Goal: Information Seeking & Learning: Find specific fact

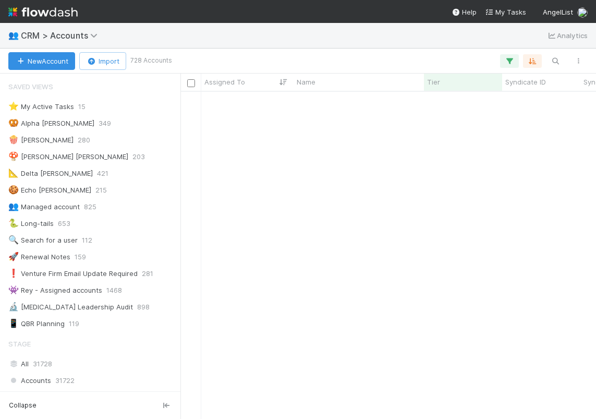
scroll to position [319, 408]
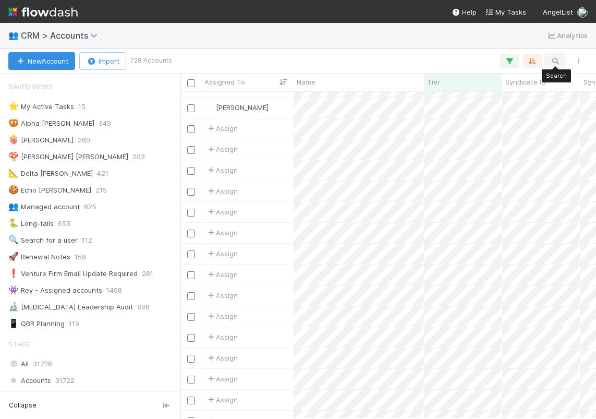
click at [559, 57] on icon "button" at bounding box center [555, 60] width 10 height 9
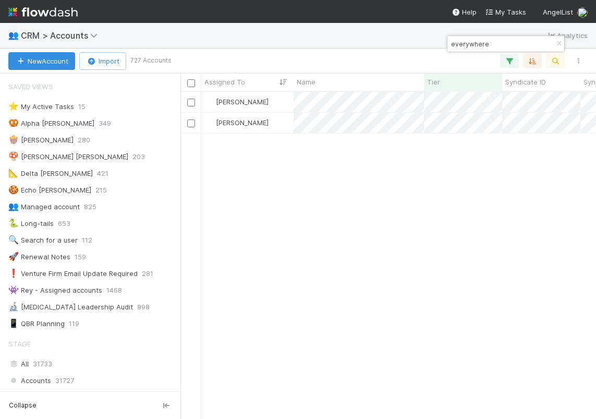
type input "everywhere"
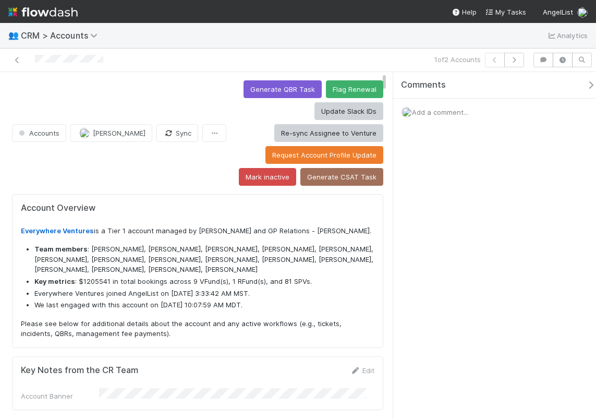
scroll to position [204, 148]
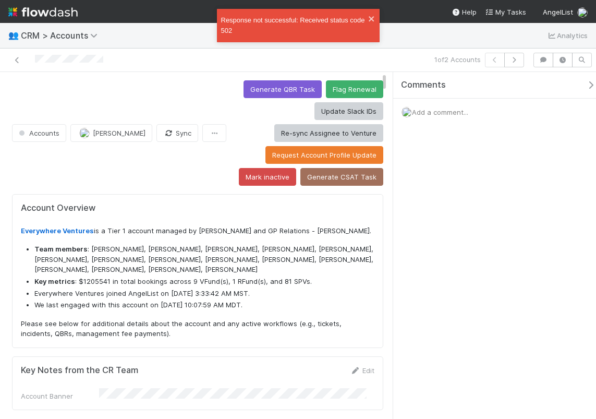
click at [89, 283] on li "Key metrics : $1205541 in total bookings across 9 VFund(s), 1 RFund(s), and 81 …" at bounding box center [204, 282] width 340 height 10
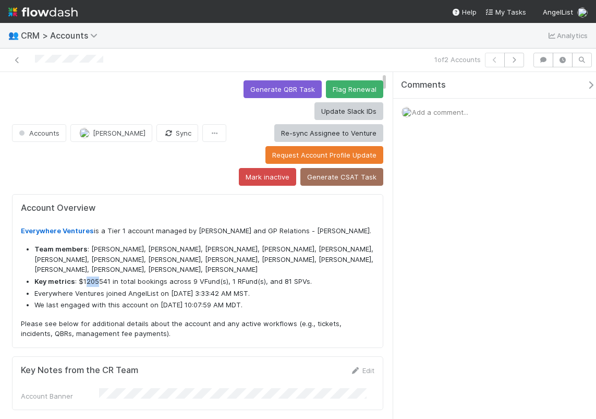
click at [95, 282] on li "Key metrics : $1205541 in total bookings across 9 VFund(s), 1 RFund(s), and 81 …" at bounding box center [204, 282] width 340 height 10
click at [117, 280] on li "Key metrics : $1205541 in total bookings across 9 VFund(s), 1 RFund(s), and 81 …" at bounding box center [204, 282] width 340 height 10
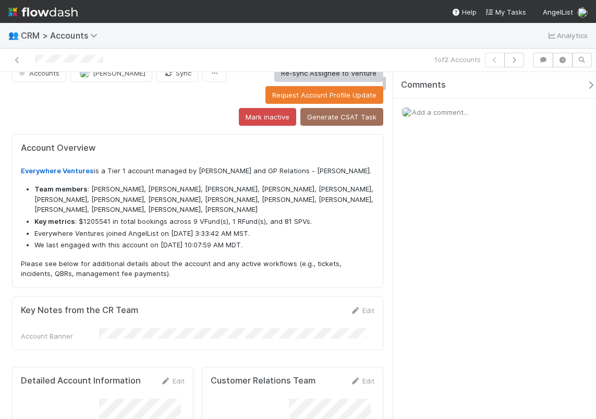
scroll to position [67, 0]
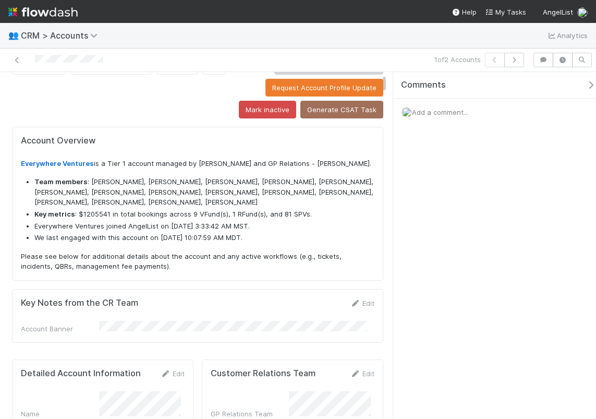
click at [244, 289] on div "Key Notes from the CR Team Edit Account Banner" at bounding box center [198, 316] width 372 height 54
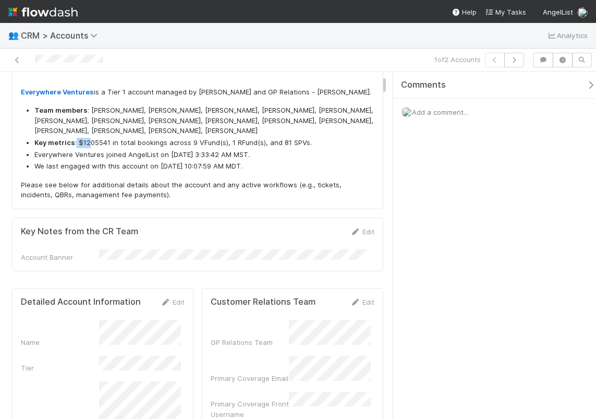
drag, startPoint x: 76, startPoint y: 141, endPoint x: 88, endPoint y: 141, distance: 12.5
click at [89, 141] on li "Key metrics : $1205541 in total bookings across 9 VFund(s), 1 RFund(s), and 81 …" at bounding box center [204, 143] width 340 height 10
click at [91, 142] on li "Key metrics : $1205541 in total bookings across 9 VFund(s), 1 RFund(s), and 81 …" at bounding box center [204, 143] width 340 height 10
drag, startPoint x: 79, startPoint y: 143, endPoint x: 106, endPoint y: 141, distance: 27.2
click at [106, 141] on li "Key metrics : $1205541 in total bookings across 9 VFund(s), 1 RFund(s), and 81 …" at bounding box center [204, 143] width 340 height 10
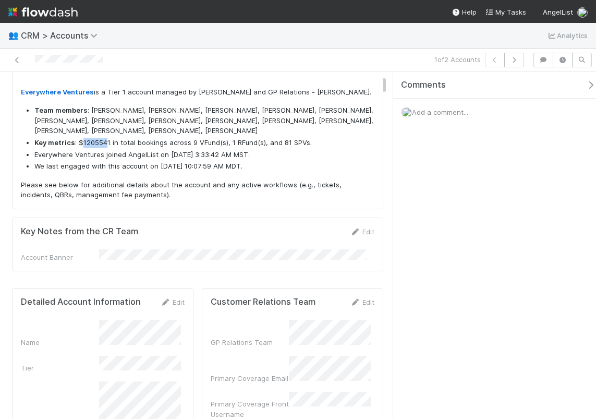
click at [106, 141] on li "Key metrics : $1205541 in total bookings across 9 VFund(s), 1 RFund(s), and 81 …" at bounding box center [204, 143] width 340 height 10
click at [107, 143] on li "Key metrics : $1205541 in total bookings across 9 VFund(s), 1 RFund(s), and 81 …" at bounding box center [204, 143] width 340 height 10
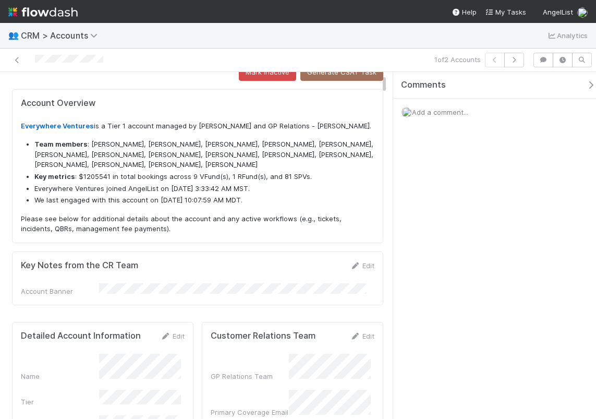
click at [83, 176] on li "Key metrics : $1205541 in total bookings across 9 VFund(s), 1 RFund(s), and 81 …" at bounding box center [204, 177] width 340 height 10
drag, startPoint x: 86, startPoint y: 176, endPoint x: 95, endPoint y: 176, distance: 9.4
click at [95, 176] on li "Key metrics : $1205541 in total bookings across 9 VFund(s), 1 RFund(s), and 81 …" at bounding box center [204, 177] width 340 height 10
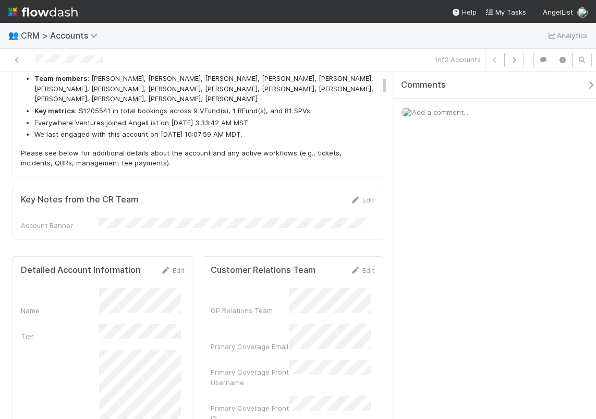
scroll to position [143, 0]
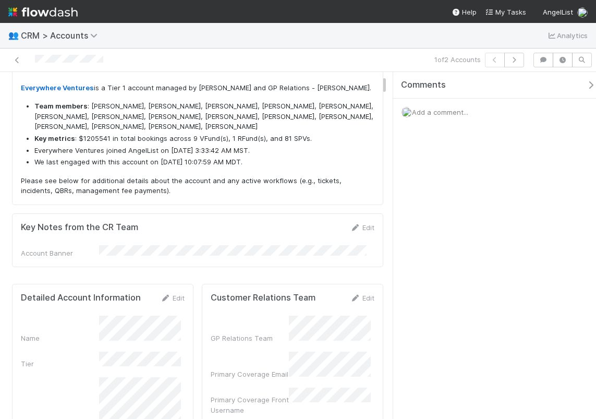
click at [81, 140] on li "Key metrics : $1205541 in total bookings across 9 VFund(s), 1 RFund(s), and 81 …" at bounding box center [204, 139] width 340 height 10
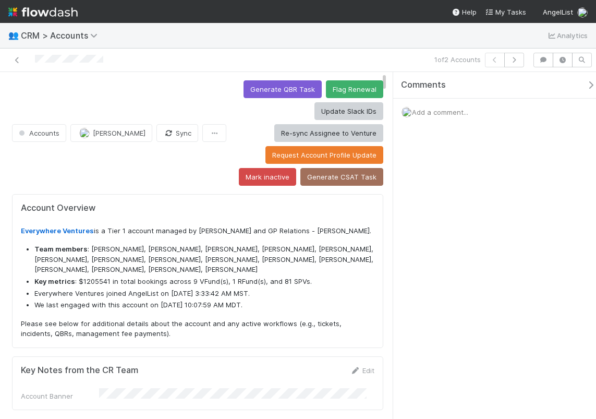
click at [117, 281] on li "Key metrics : $1205541 in total bookings across 9 VFund(s), 1 RFund(s), and 81 …" at bounding box center [204, 282] width 340 height 10
click at [37, 280] on strong "Key metrics" at bounding box center [54, 281] width 41 height 8
drag, startPoint x: 37, startPoint y: 280, endPoint x: 48, endPoint y: 279, distance: 11.5
click at [48, 279] on strong "Key metrics" at bounding box center [54, 281] width 41 height 8
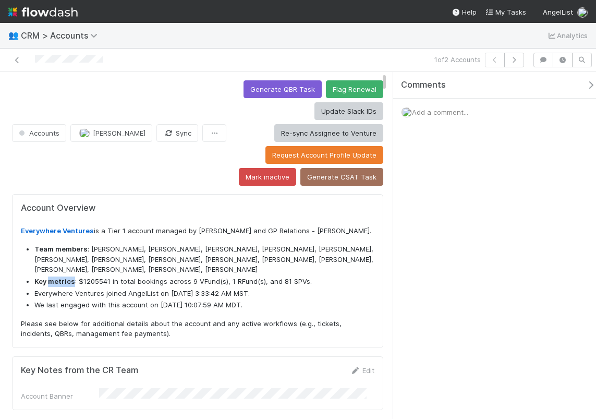
click at [48, 279] on strong "Key metrics" at bounding box center [54, 281] width 41 height 8
click at [32, 285] on ul "Team members : [PERSON_NAME], [PERSON_NAME], [PERSON_NAME], [PERSON_NAME], [PER…" at bounding box center [198, 277] width 354 height 66
drag, startPoint x: 37, startPoint y: 283, endPoint x: 316, endPoint y: 285, distance: 279.2
click at [316, 285] on li "Key metrics : $1205541 in total bookings across 9 VFund(s), 1 RFund(s), and 81 …" at bounding box center [204, 282] width 340 height 10
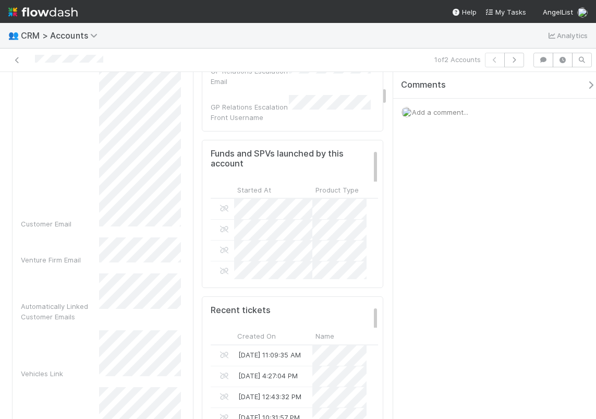
scroll to position [722, 0]
